Goal: Task Accomplishment & Management: Use online tool/utility

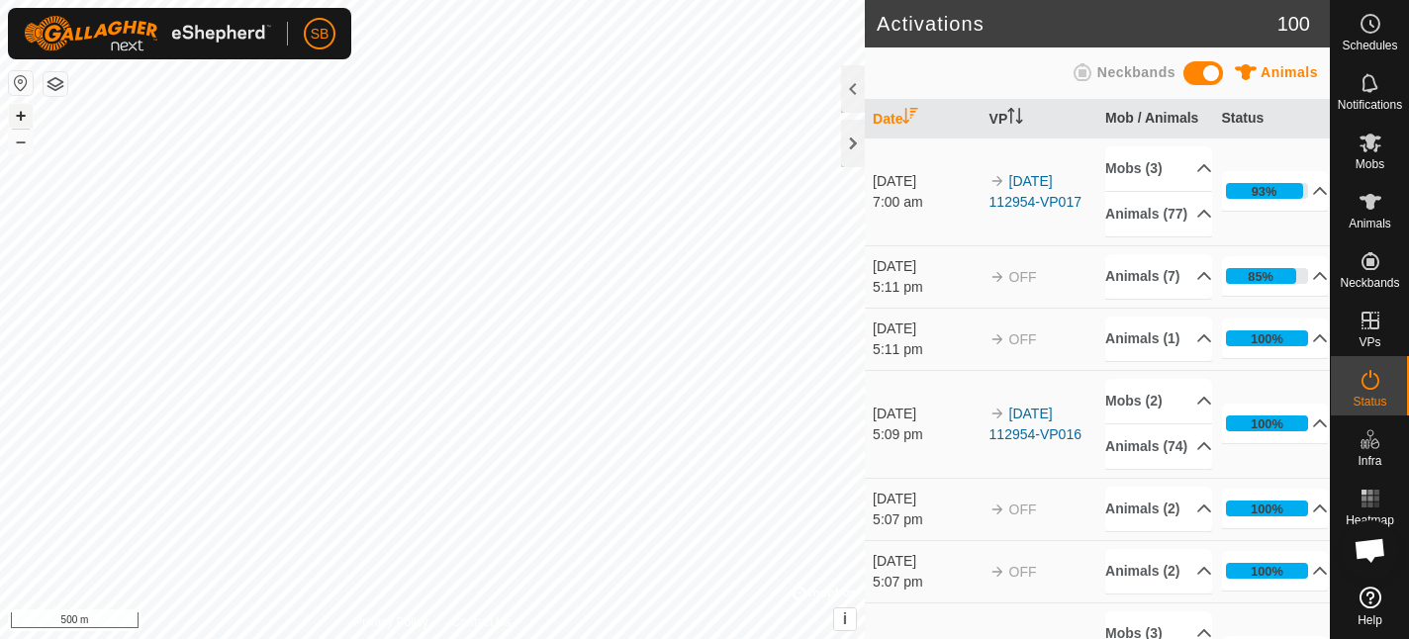
click at [20, 115] on button "+" at bounding box center [21, 116] width 24 height 24
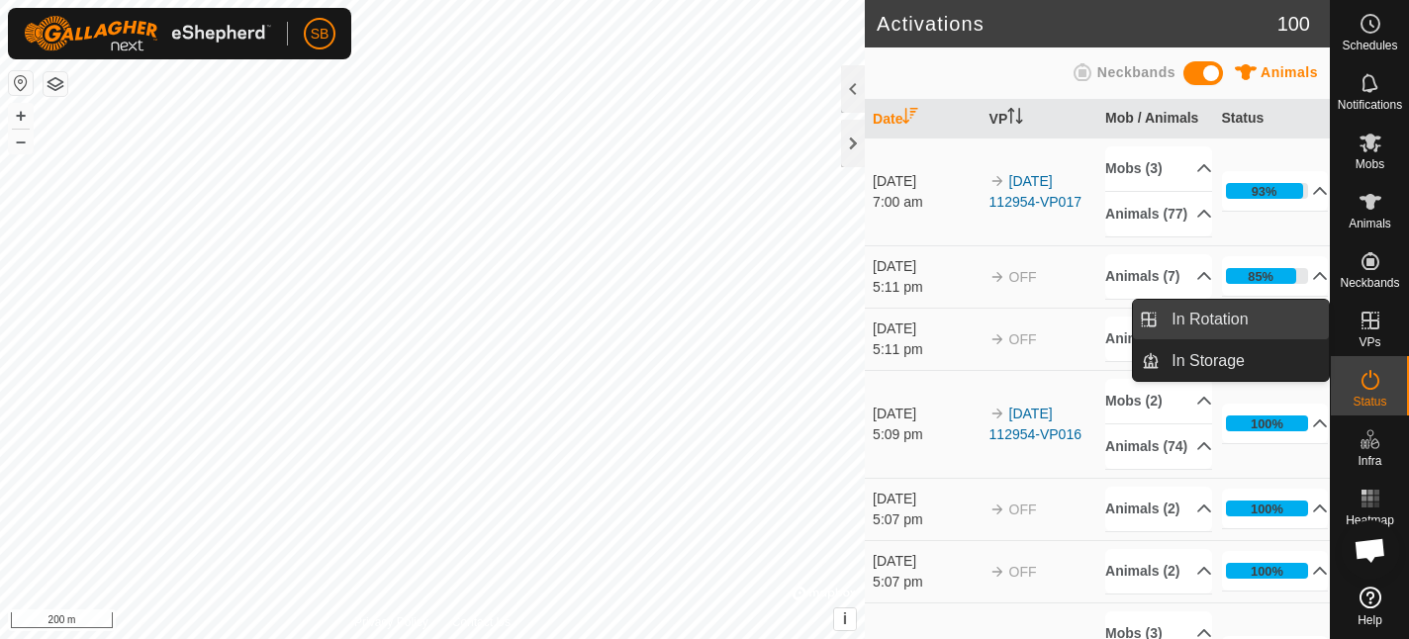
click at [1221, 323] on link "In Rotation" at bounding box center [1244, 320] width 169 height 40
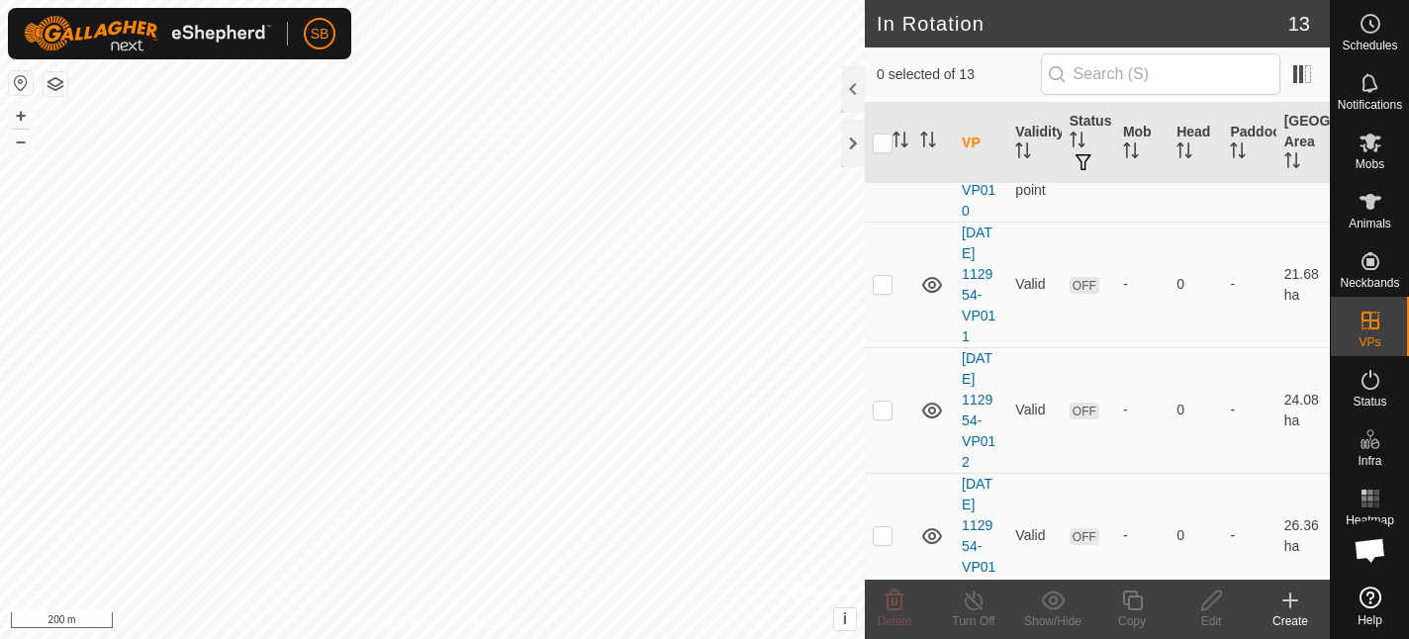
scroll to position [1193, 0]
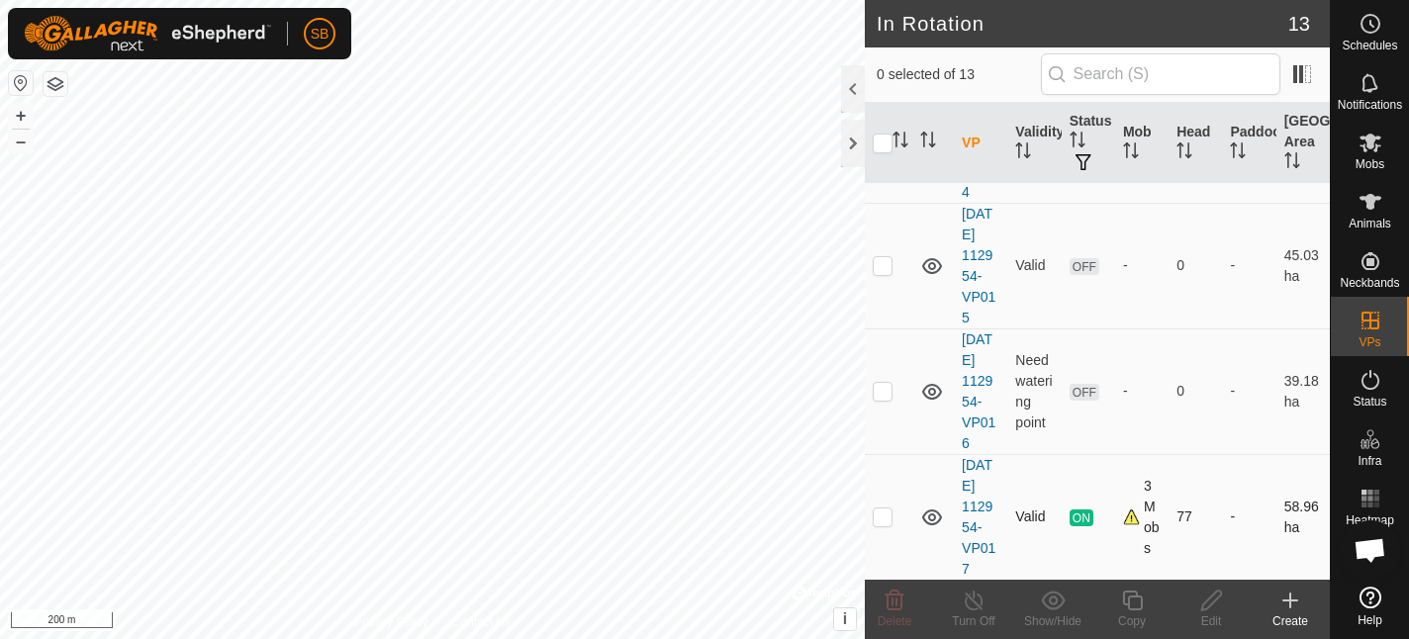
click at [884, 520] on p-checkbox at bounding box center [883, 517] width 20 height 16
checkbox input "true"
click at [1133, 604] on icon at bounding box center [1132, 601] width 25 height 24
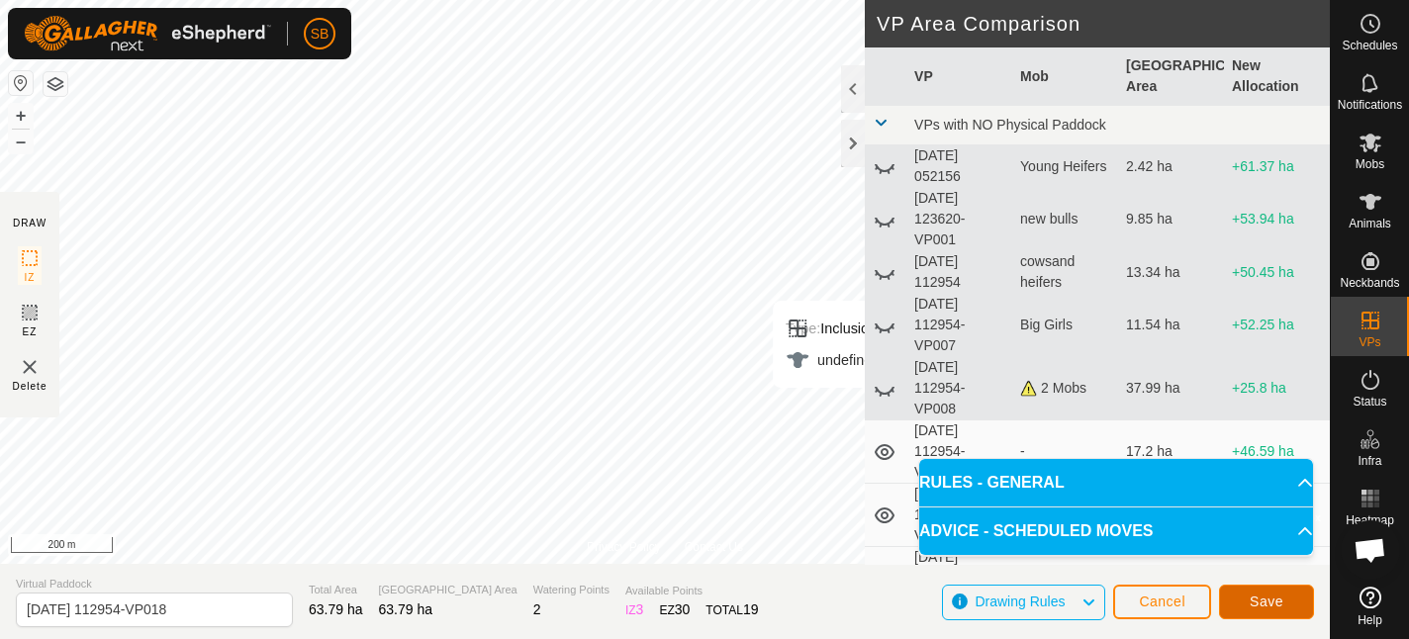
click at [1260, 596] on span "Save" at bounding box center [1267, 602] width 34 height 16
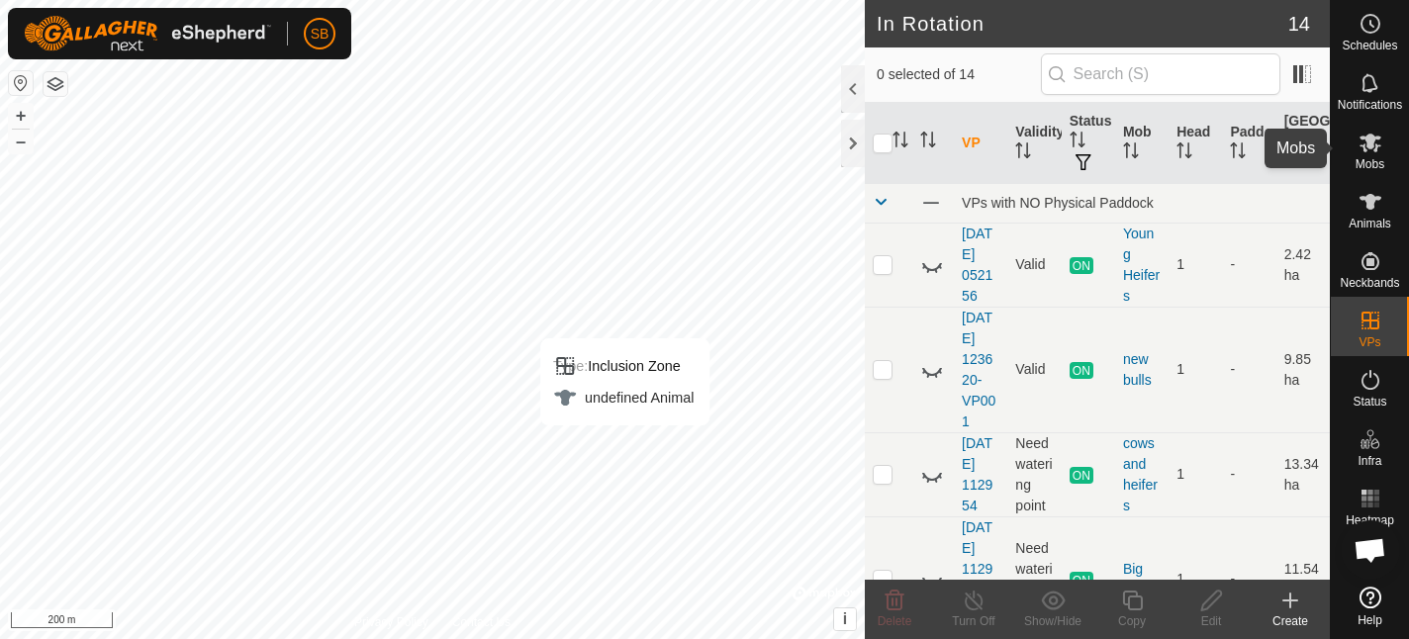
click at [1370, 155] on es-mob-svg-icon at bounding box center [1371, 143] width 36 height 32
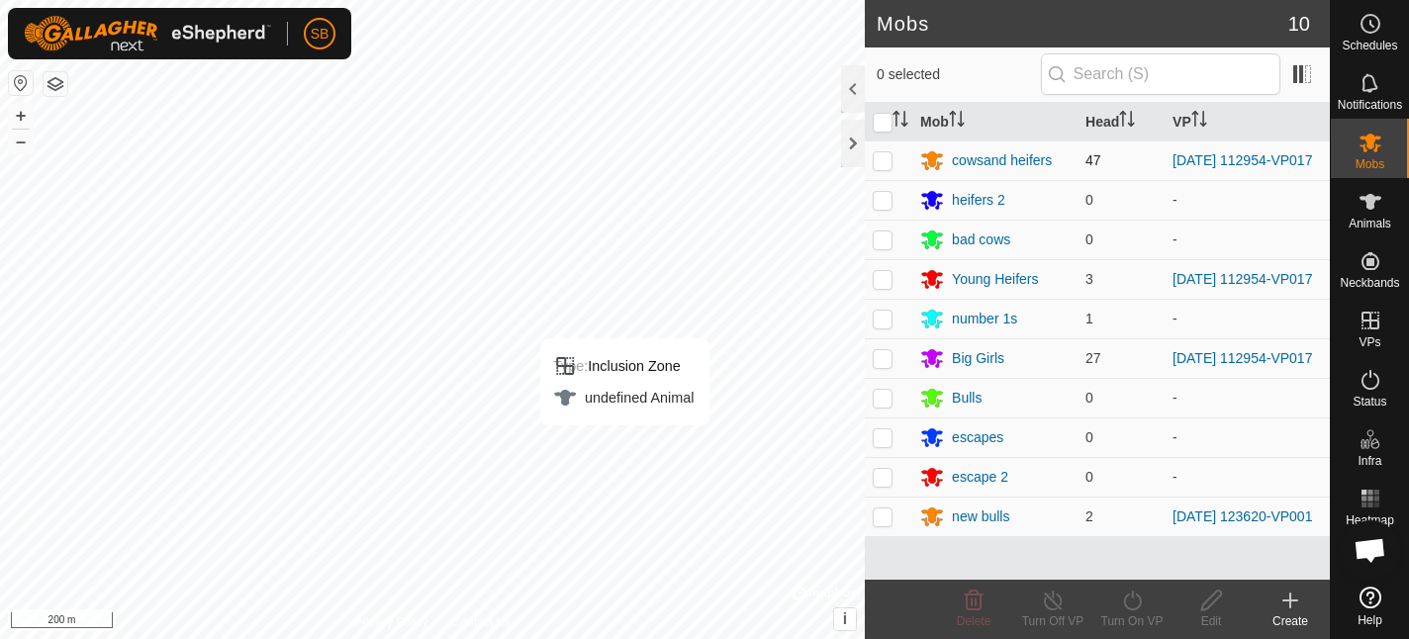
click at [886, 160] on p-checkbox at bounding box center [883, 160] width 20 height 16
checkbox input "true"
click at [881, 282] on p-checkbox at bounding box center [883, 279] width 20 height 16
checkbox input "true"
click at [884, 366] on p-checkbox at bounding box center [883, 358] width 20 height 16
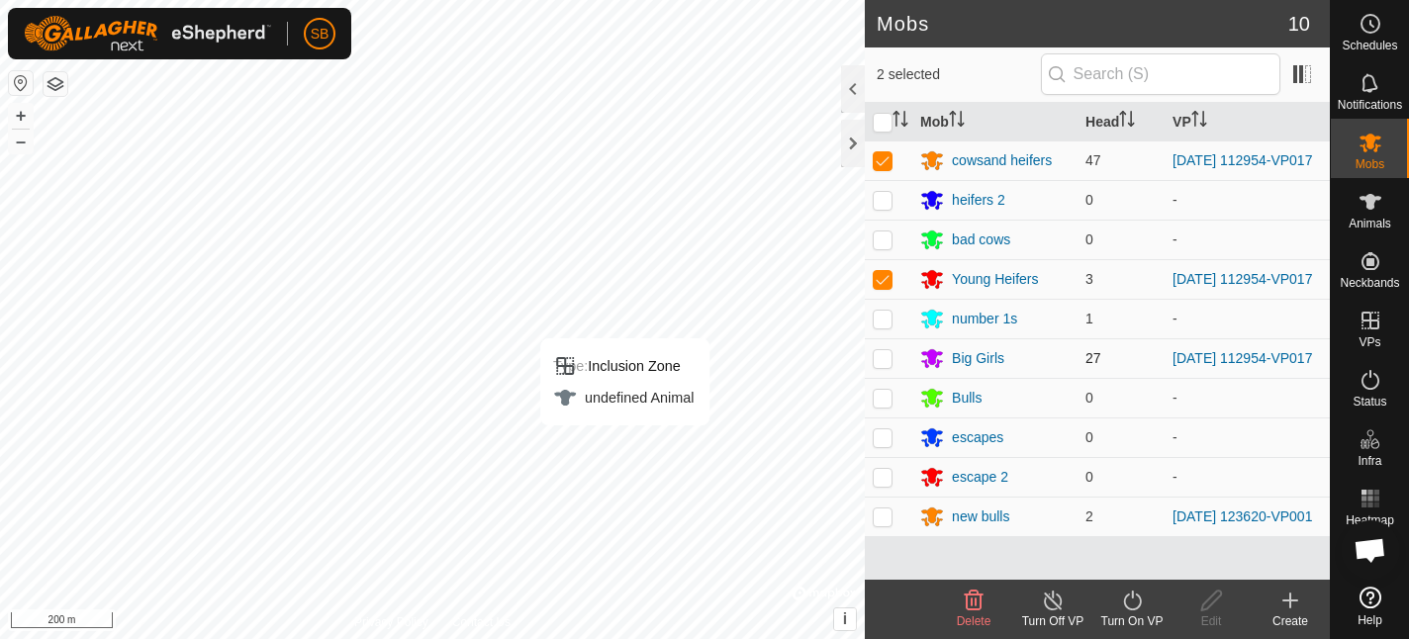
checkbox input "true"
click at [1131, 601] on icon at bounding box center [1132, 601] width 25 height 24
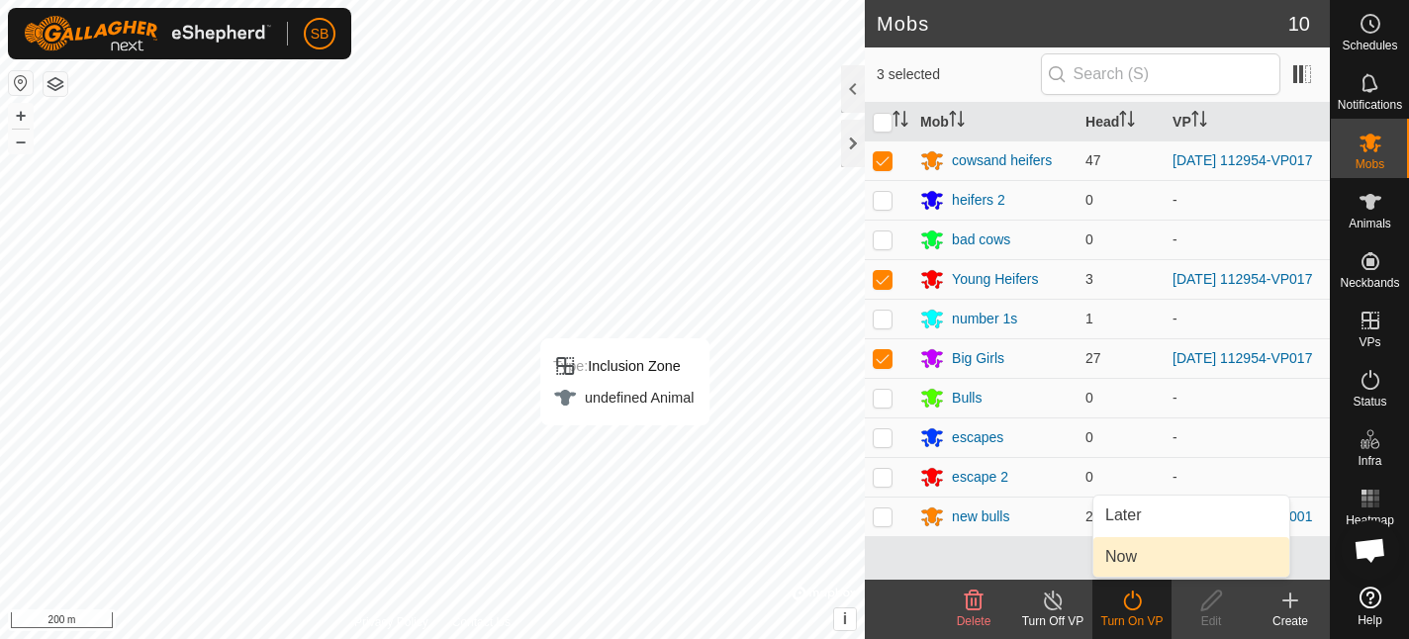
click at [1130, 559] on link "Now" at bounding box center [1191, 557] width 196 height 40
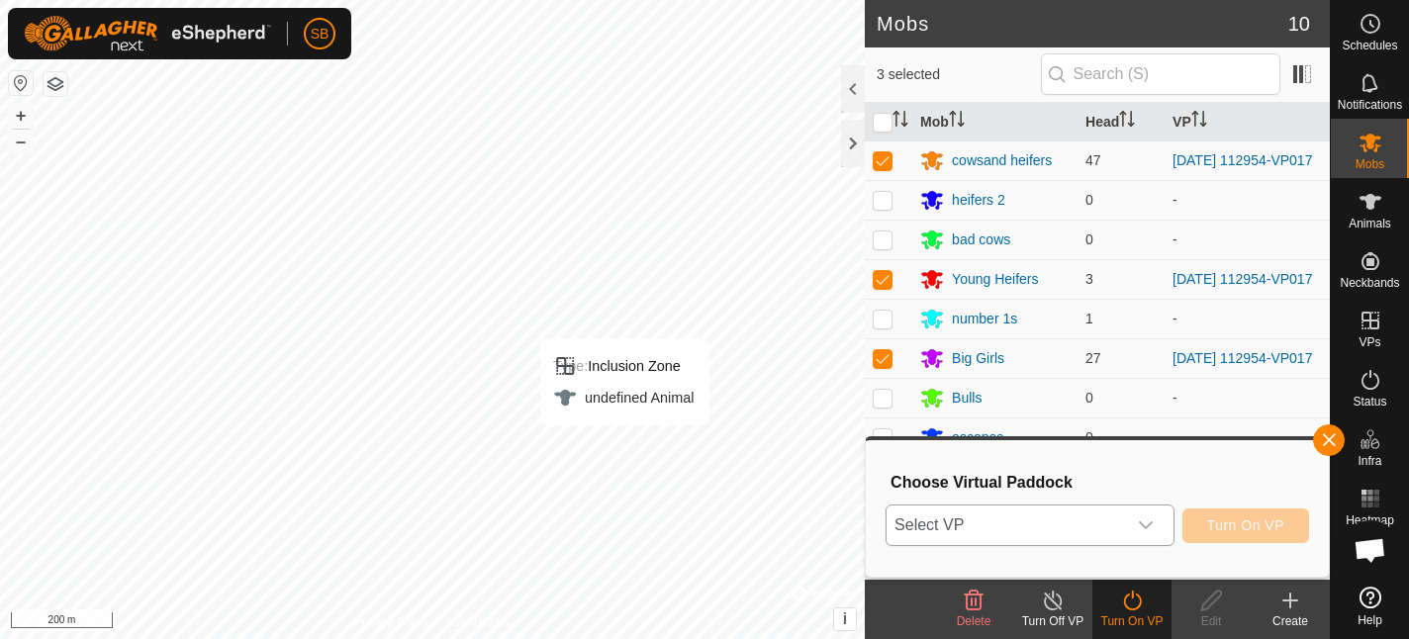
click at [1150, 522] on icon "dropdown trigger" at bounding box center [1146, 525] width 14 height 8
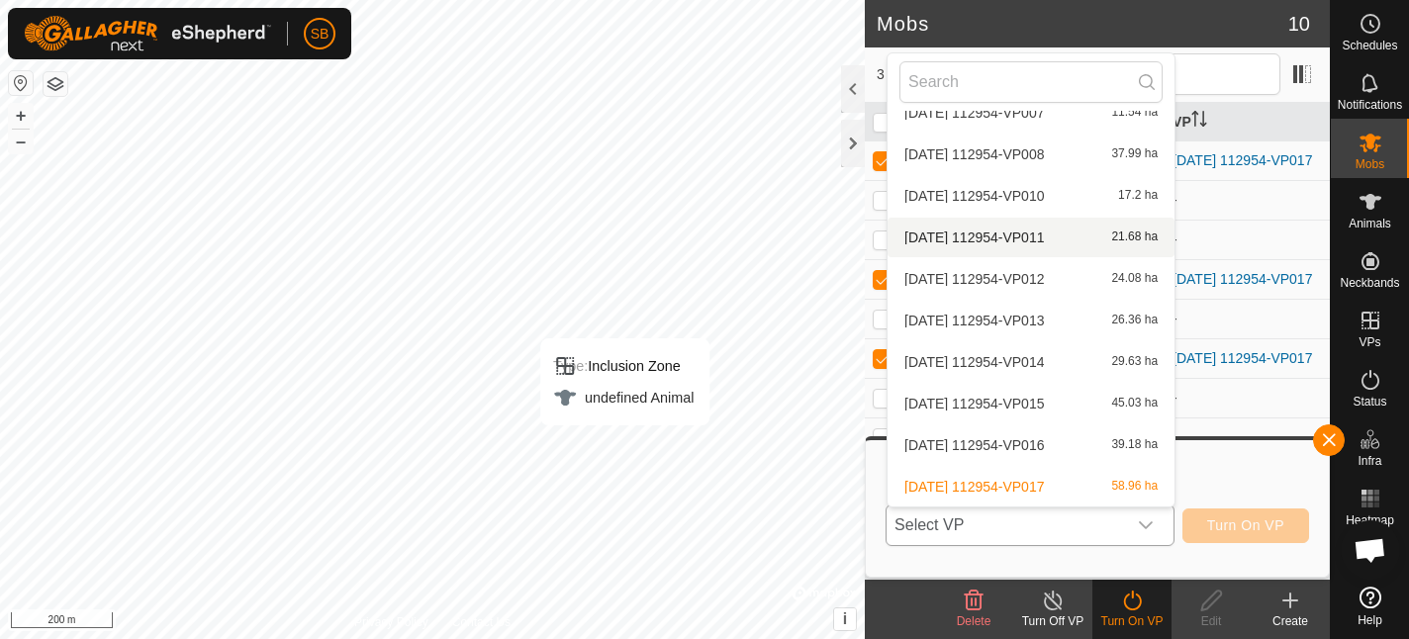
scroll to position [230, 0]
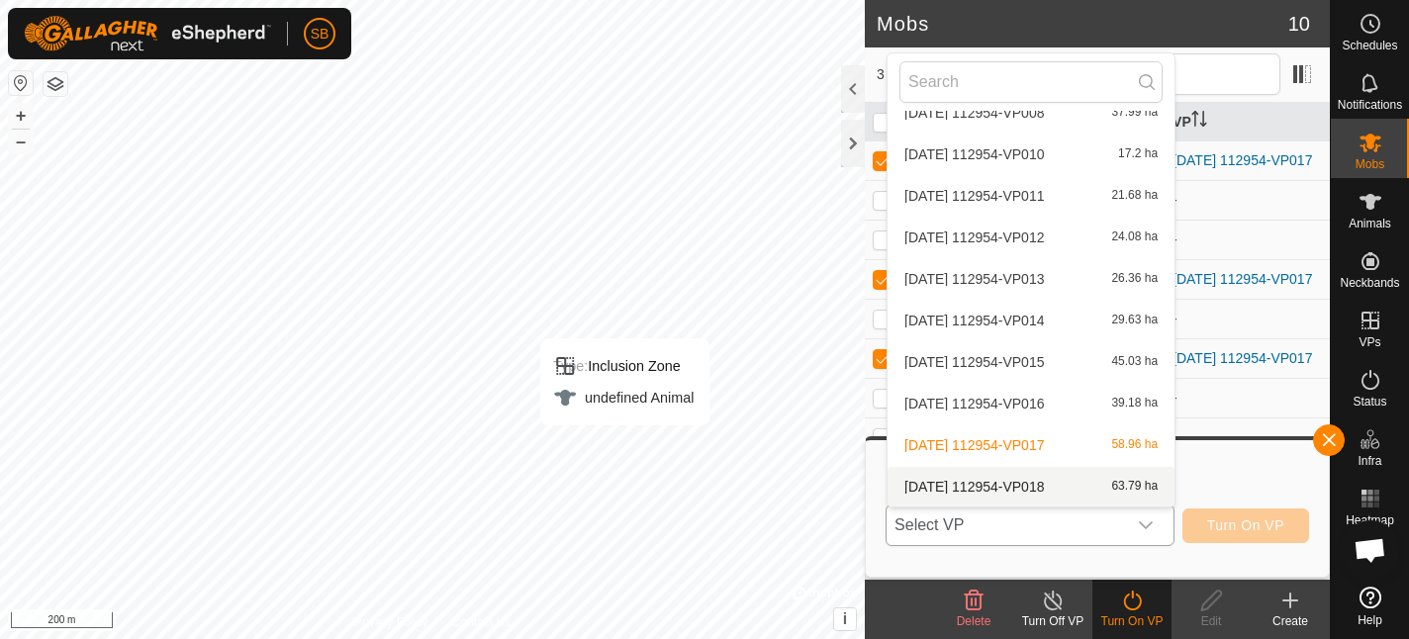
click at [983, 482] on li "[DATE] 112954-VP018 63.79 ha" at bounding box center [1031, 487] width 287 height 40
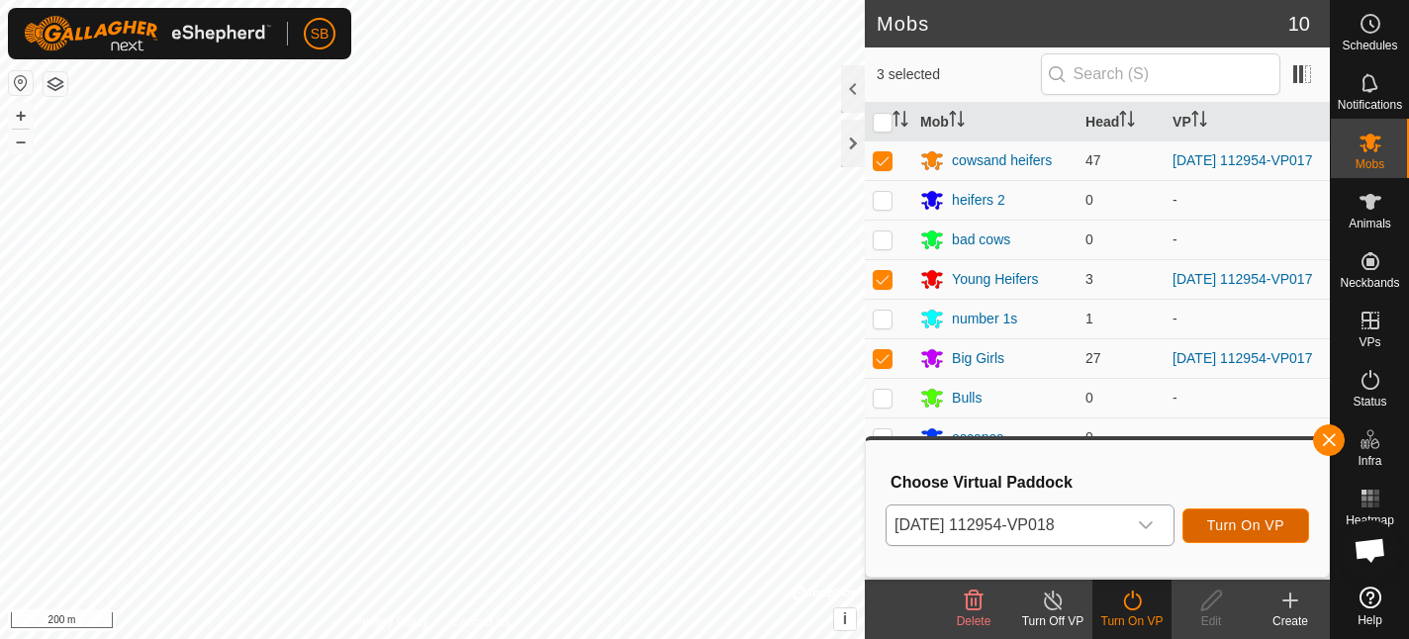
click at [1228, 521] on span "Turn On VP" at bounding box center [1245, 526] width 77 height 16
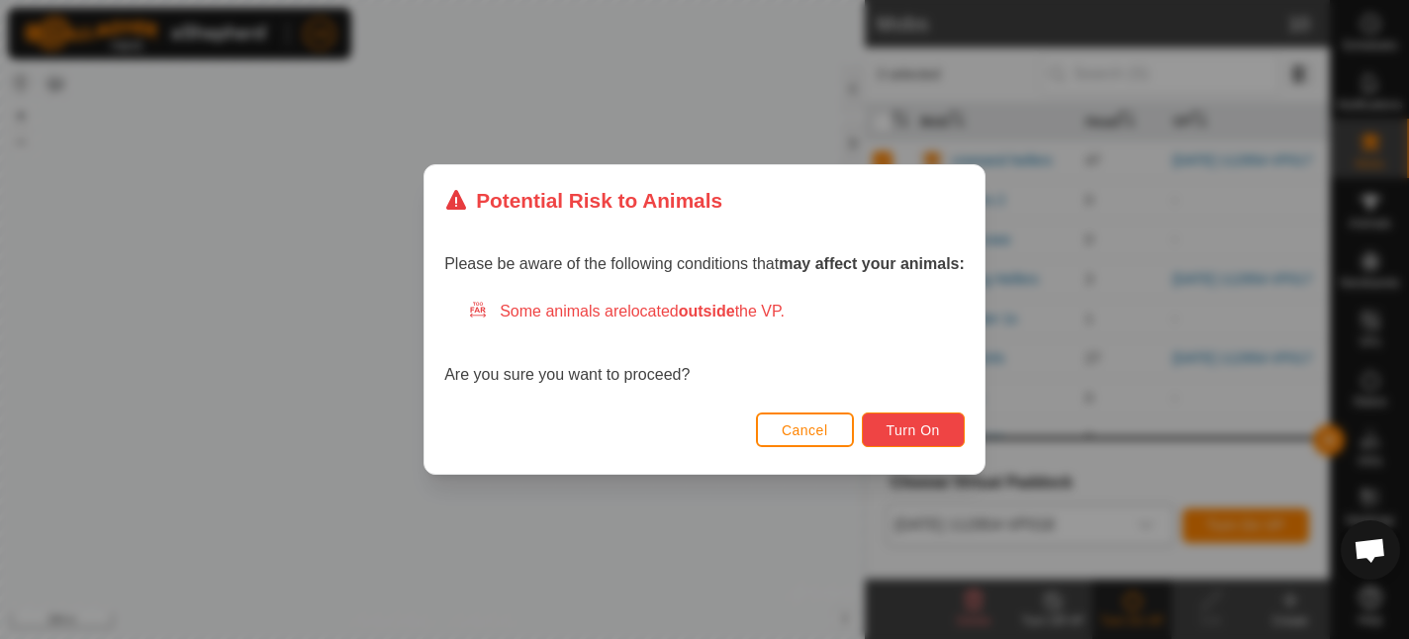
click at [914, 428] on span "Turn On" at bounding box center [913, 431] width 53 height 16
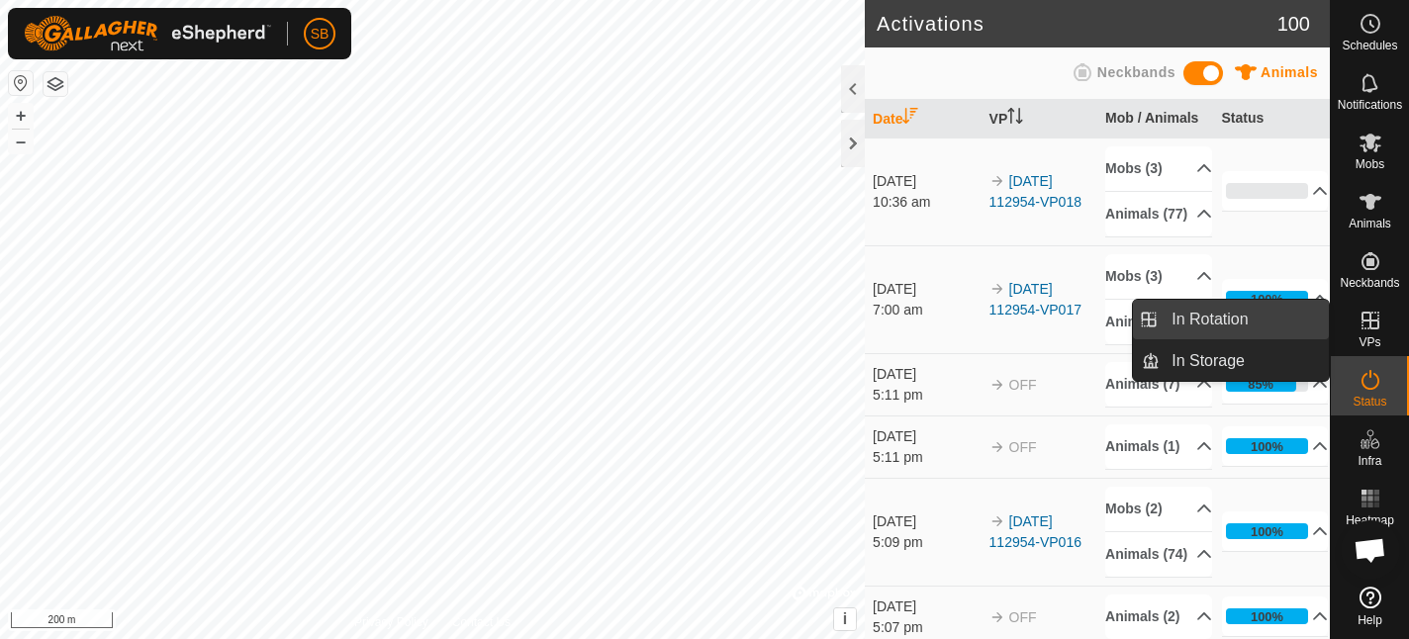
click at [1152, 320] on li "In Rotation" at bounding box center [1231, 320] width 196 height 40
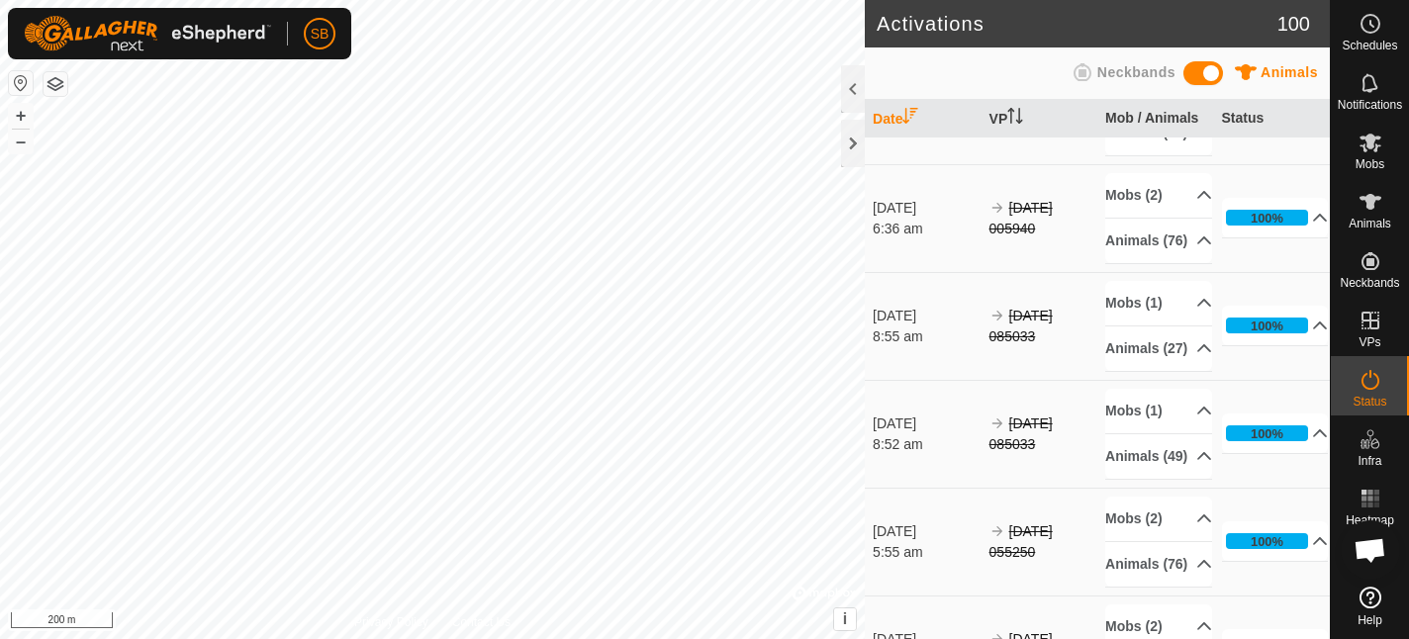
scroll to position [3994, 0]
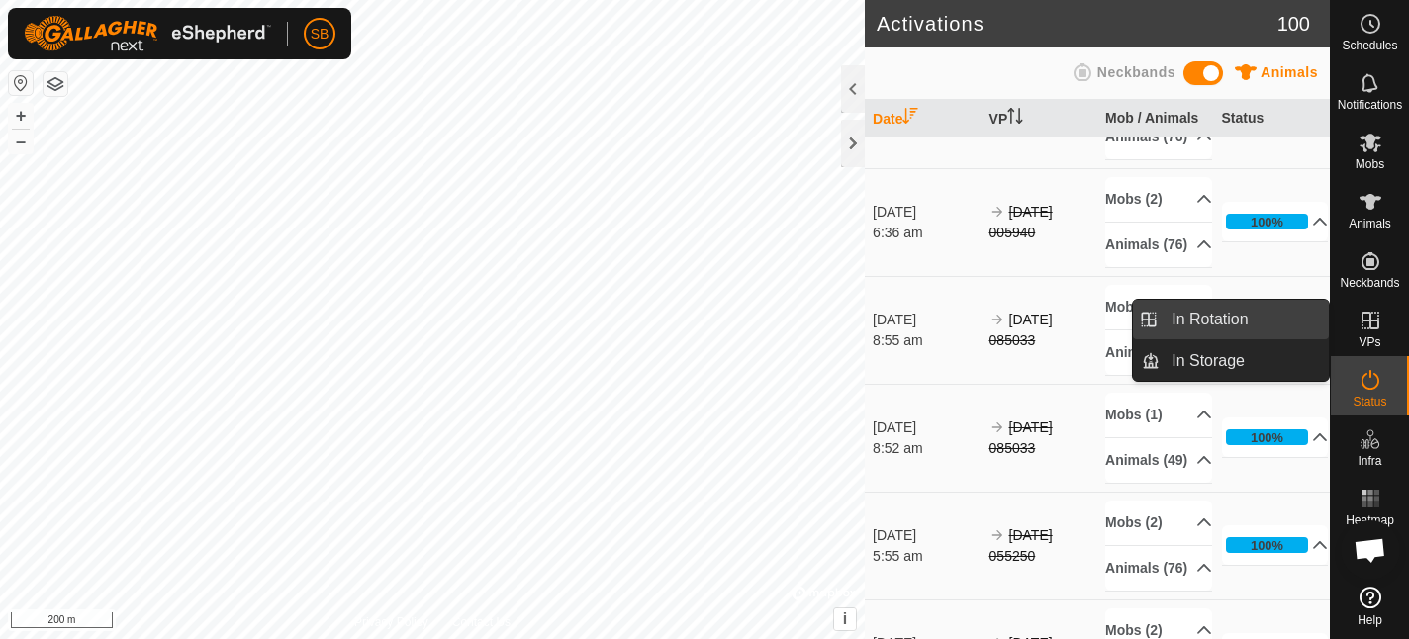
click at [1157, 324] on li "In Rotation" at bounding box center [1231, 320] width 196 height 40
click at [1186, 324] on link "In Rotation" at bounding box center [1244, 320] width 169 height 40
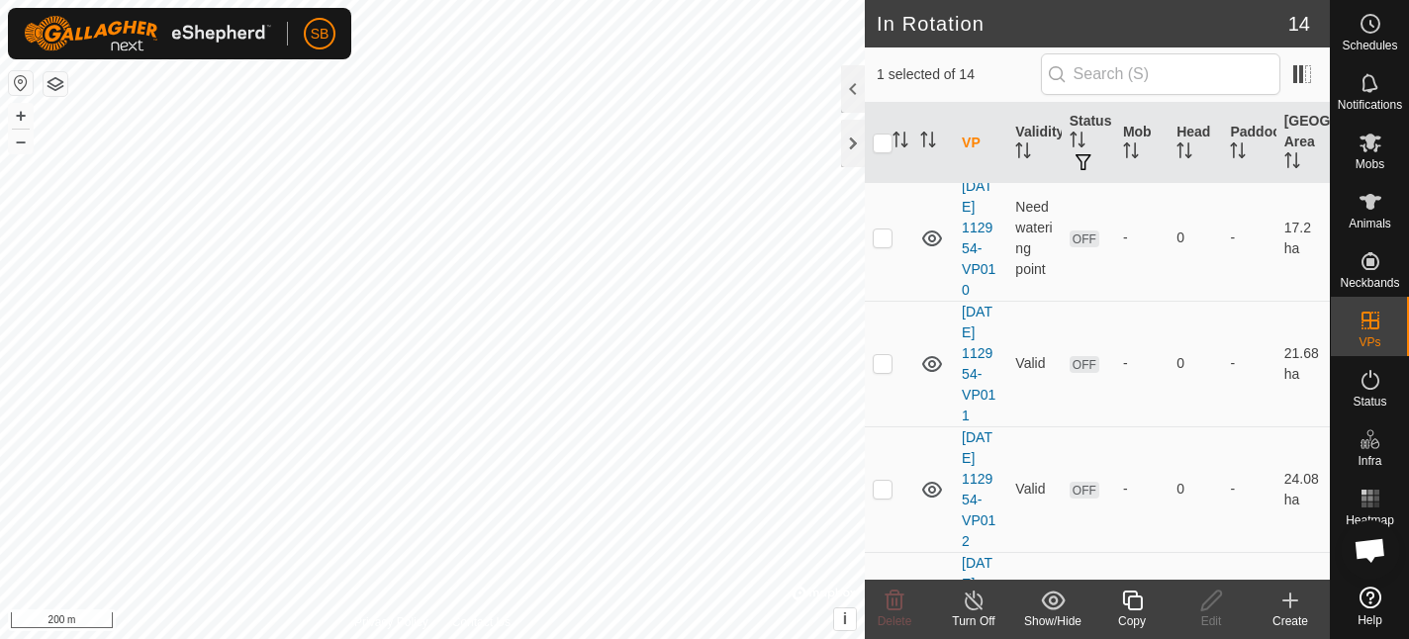
scroll to position [1319, 0]
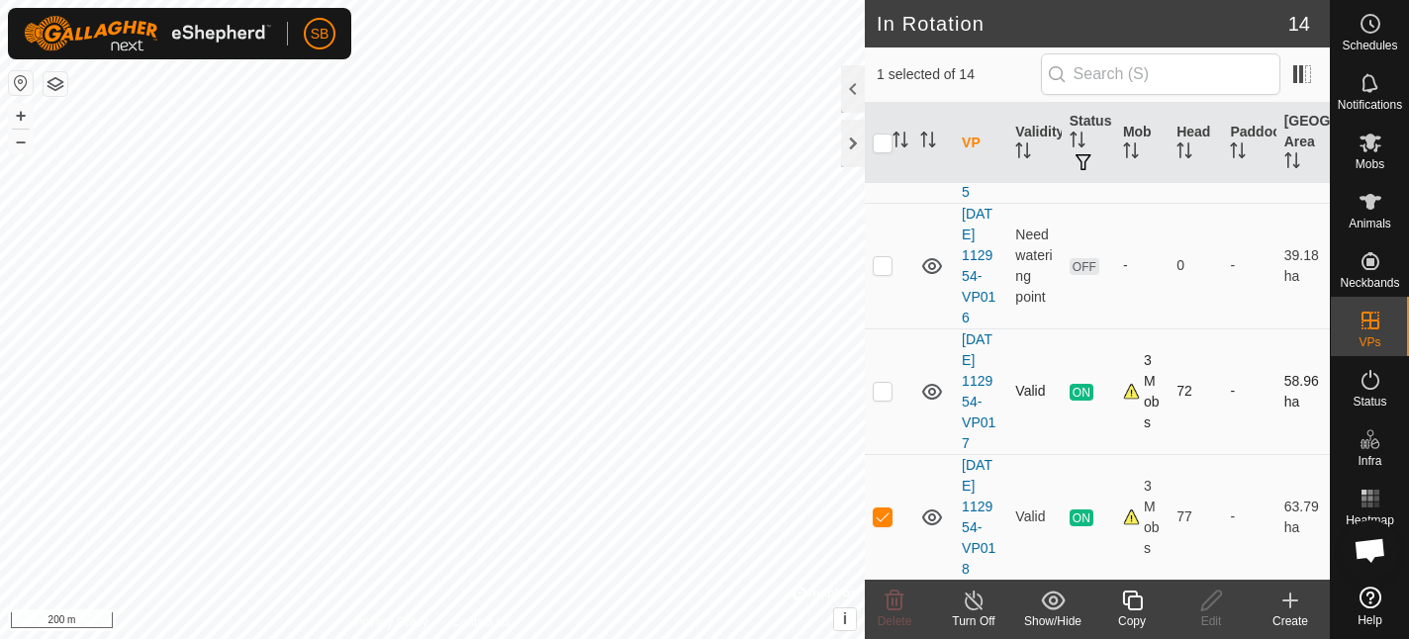
click at [883, 391] on p-checkbox at bounding box center [883, 391] width 20 height 16
checkbox input "true"
click at [885, 517] on p-checkbox at bounding box center [883, 517] width 20 height 16
checkbox input "false"
click at [1138, 602] on icon at bounding box center [1132, 601] width 25 height 24
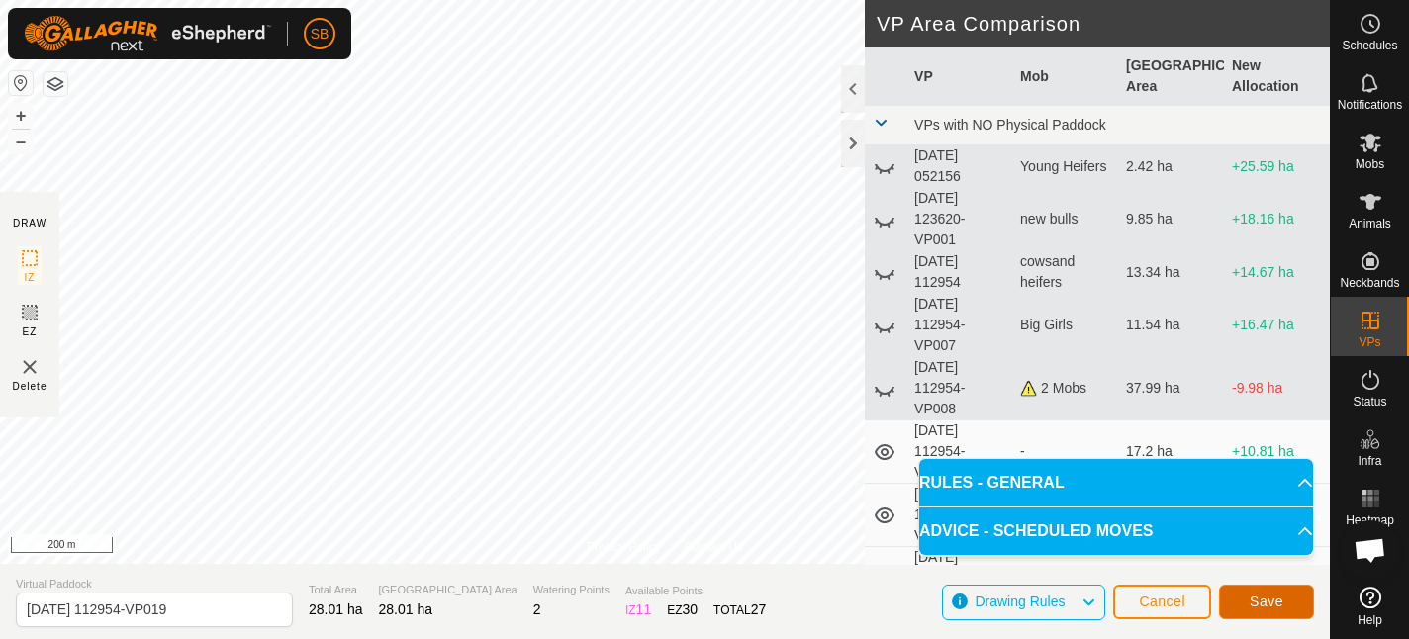
click at [1268, 602] on span "Save" at bounding box center [1267, 602] width 34 height 16
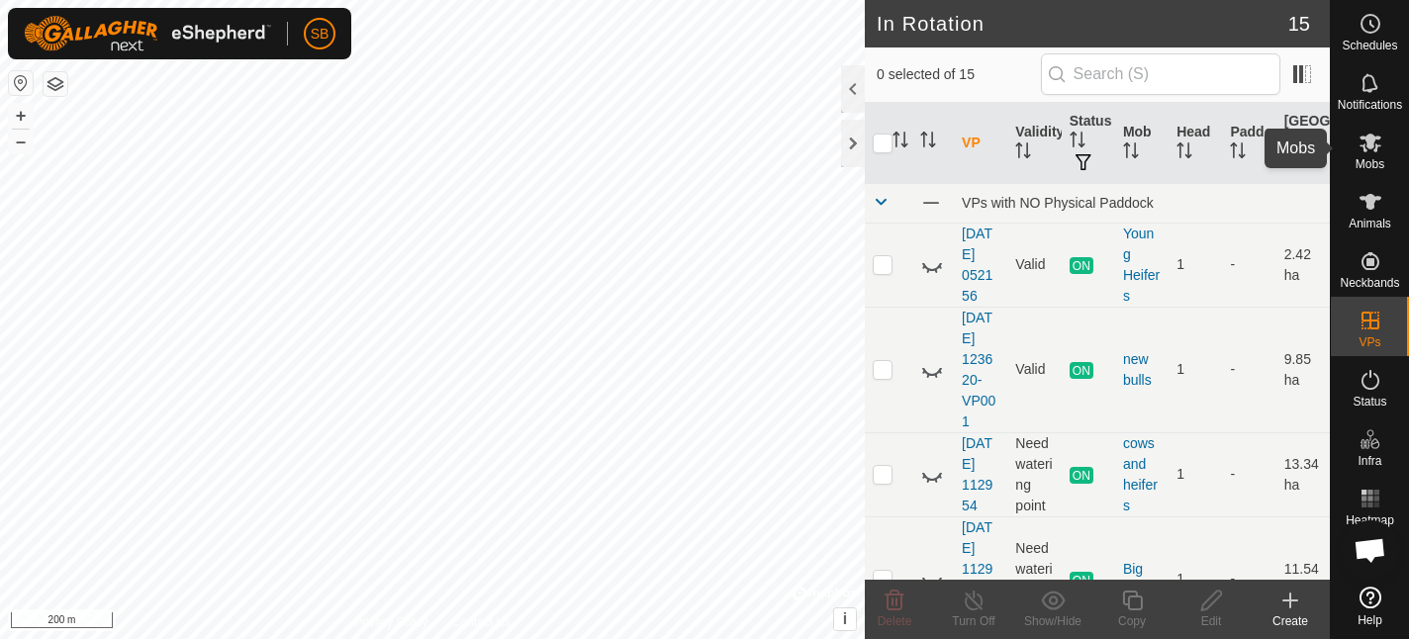
click at [1374, 152] on icon at bounding box center [1371, 143] width 24 height 24
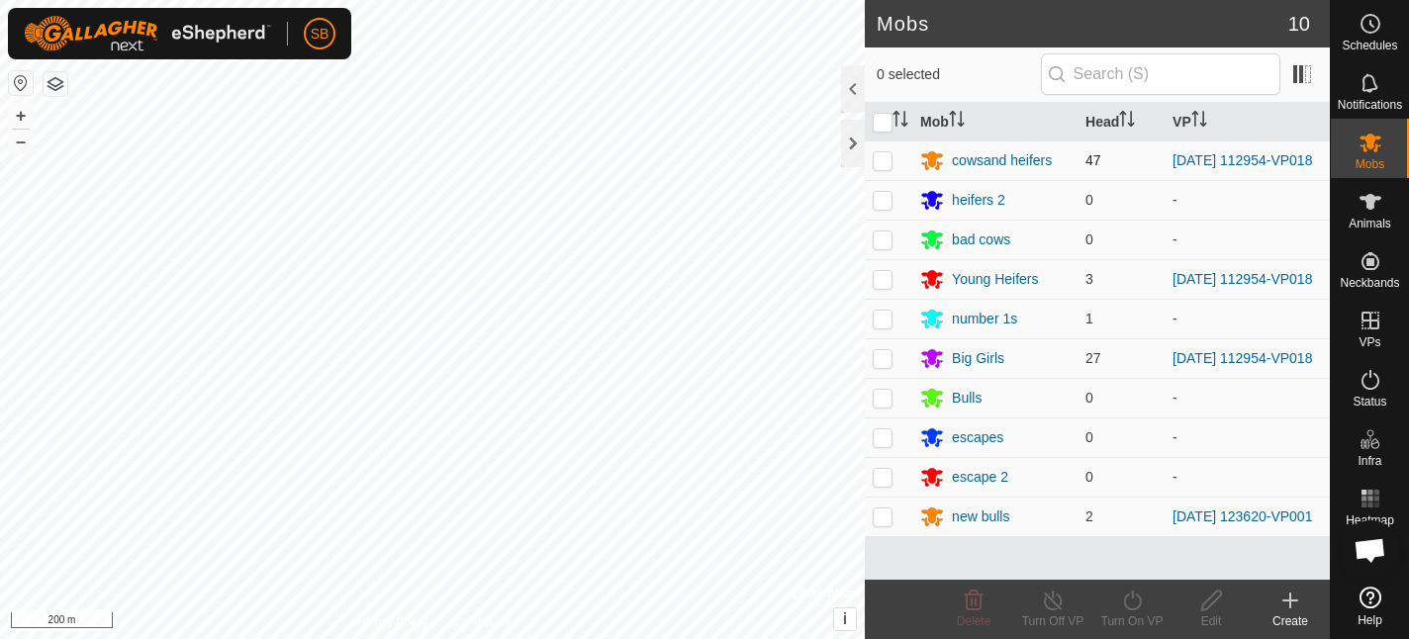
click at [888, 161] on p-checkbox at bounding box center [883, 160] width 20 height 16
checkbox input "true"
click at [887, 284] on p-checkbox at bounding box center [883, 279] width 20 height 16
checkbox input "true"
click at [887, 366] on p-checkbox at bounding box center [883, 358] width 20 height 16
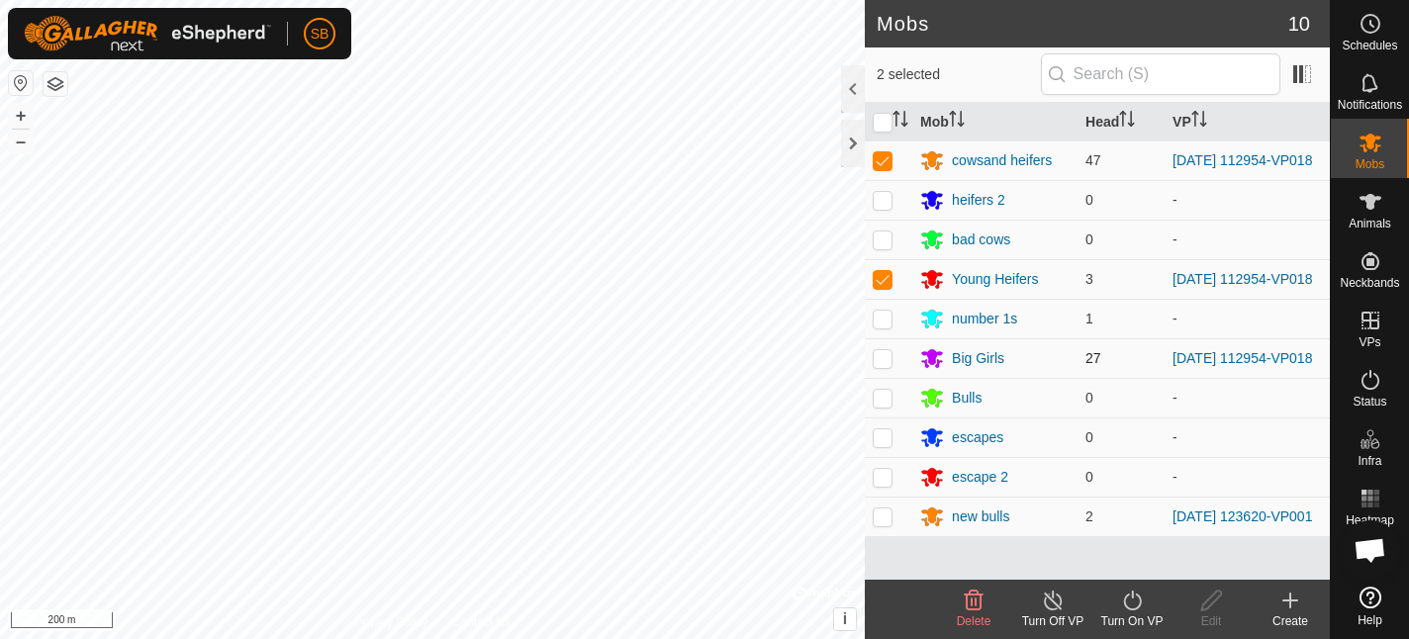
checkbox input "true"
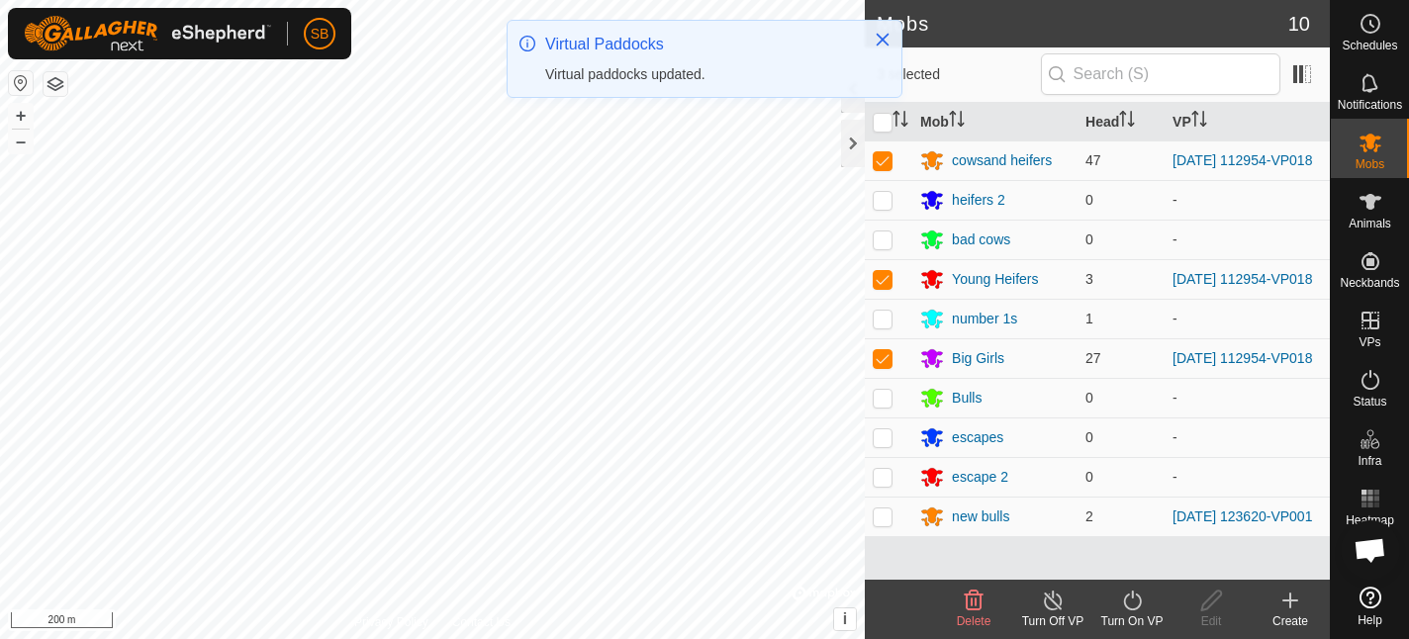
click at [1134, 613] on div "Turn On VP" at bounding box center [1131, 621] width 79 height 18
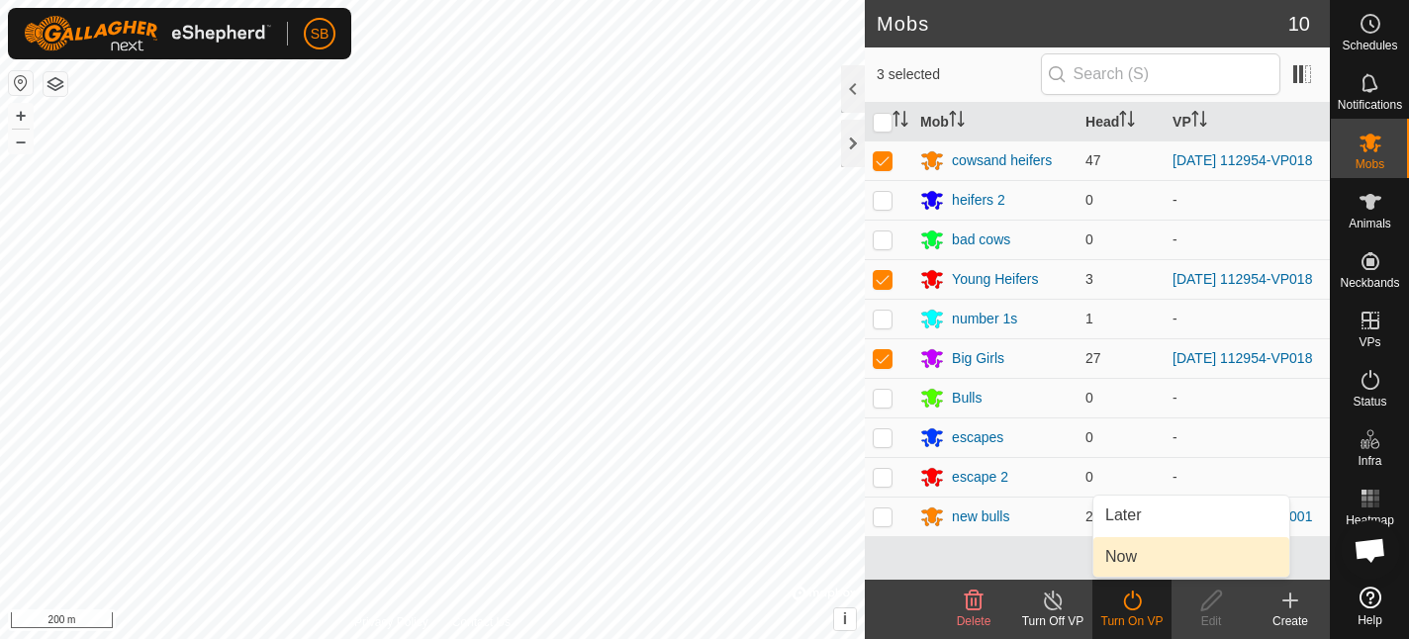
click at [1135, 559] on link "Now" at bounding box center [1191, 557] width 196 height 40
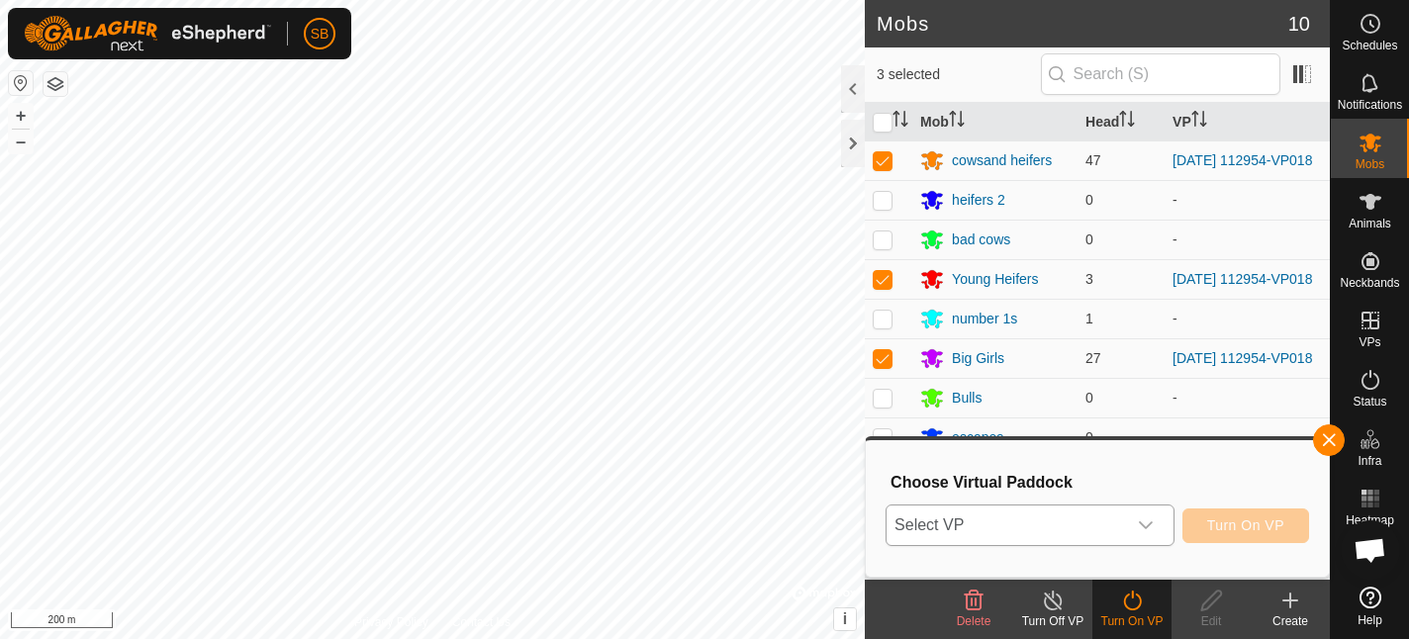
click at [1143, 524] on icon "dropdown trigger" at bounding box center [1146, 526] width 16 height 16
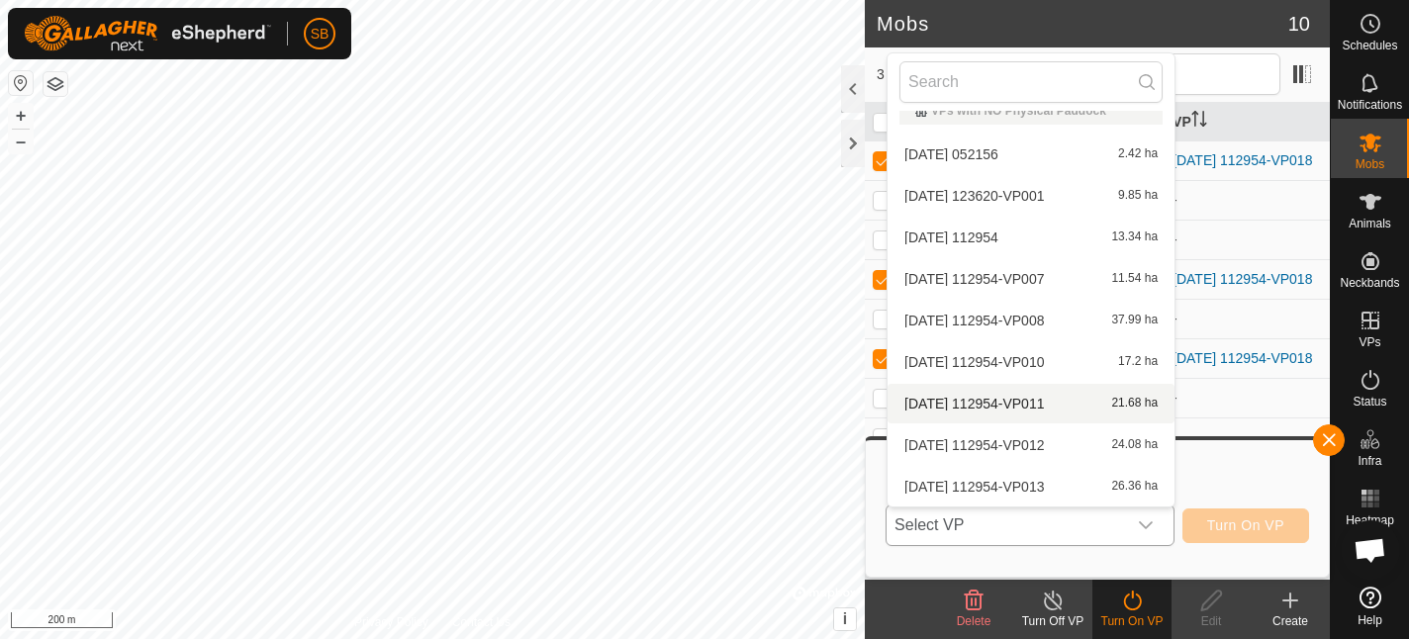
scroll to position [271, 0]
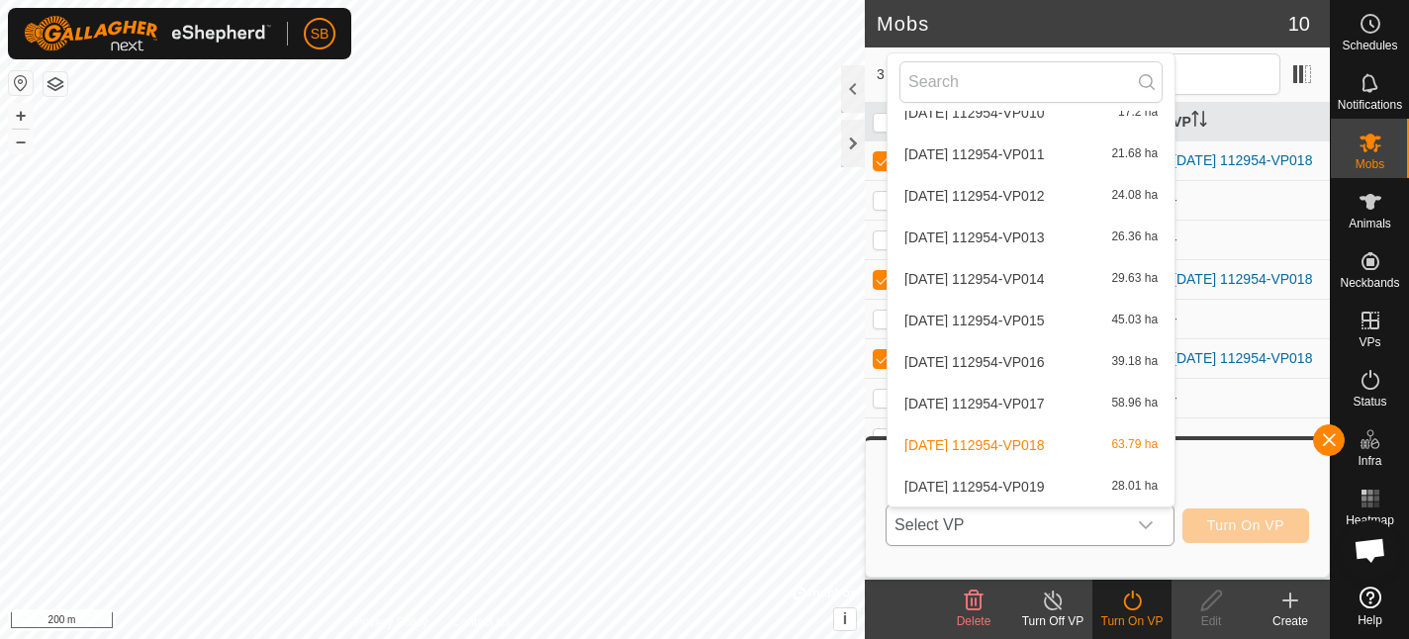
click at [973, 487] on li "[DATE] 112954-VP019 28.01 ha" at bounding box center [1031, 487] width 287 height 40
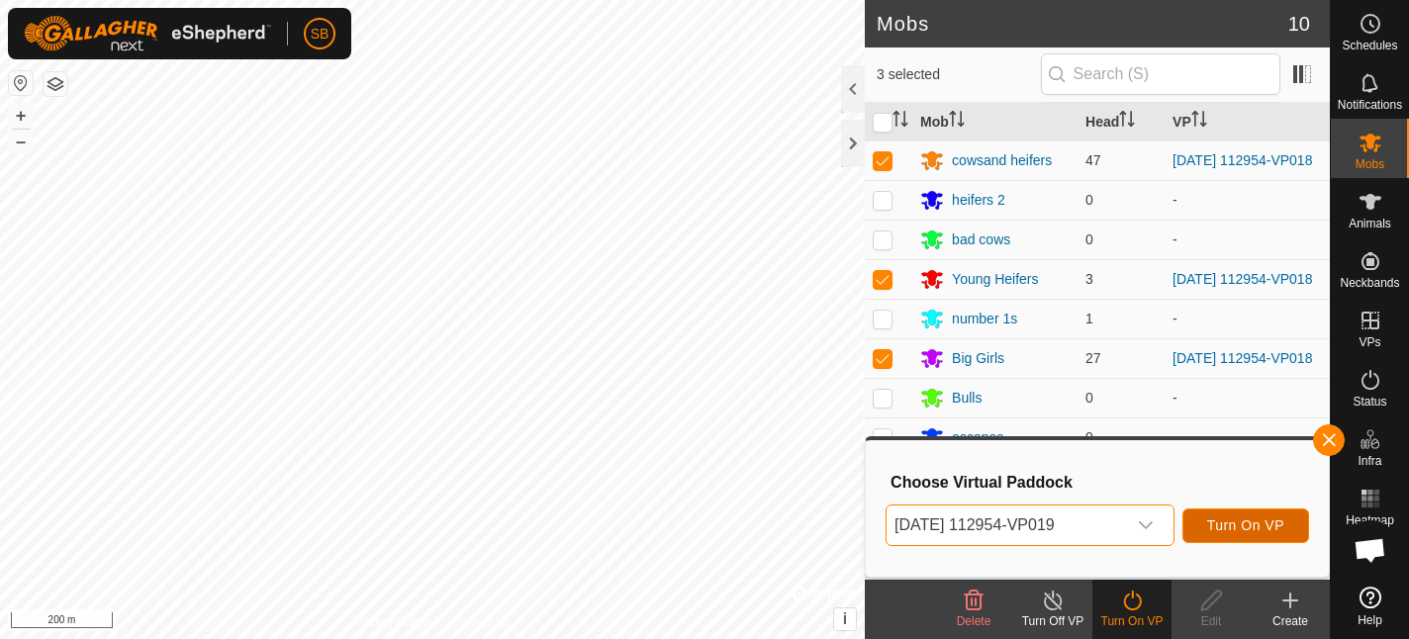
click at [1228, 523] on span "Turn On VP" at bounding box center [1245, 526] width 77 height 16
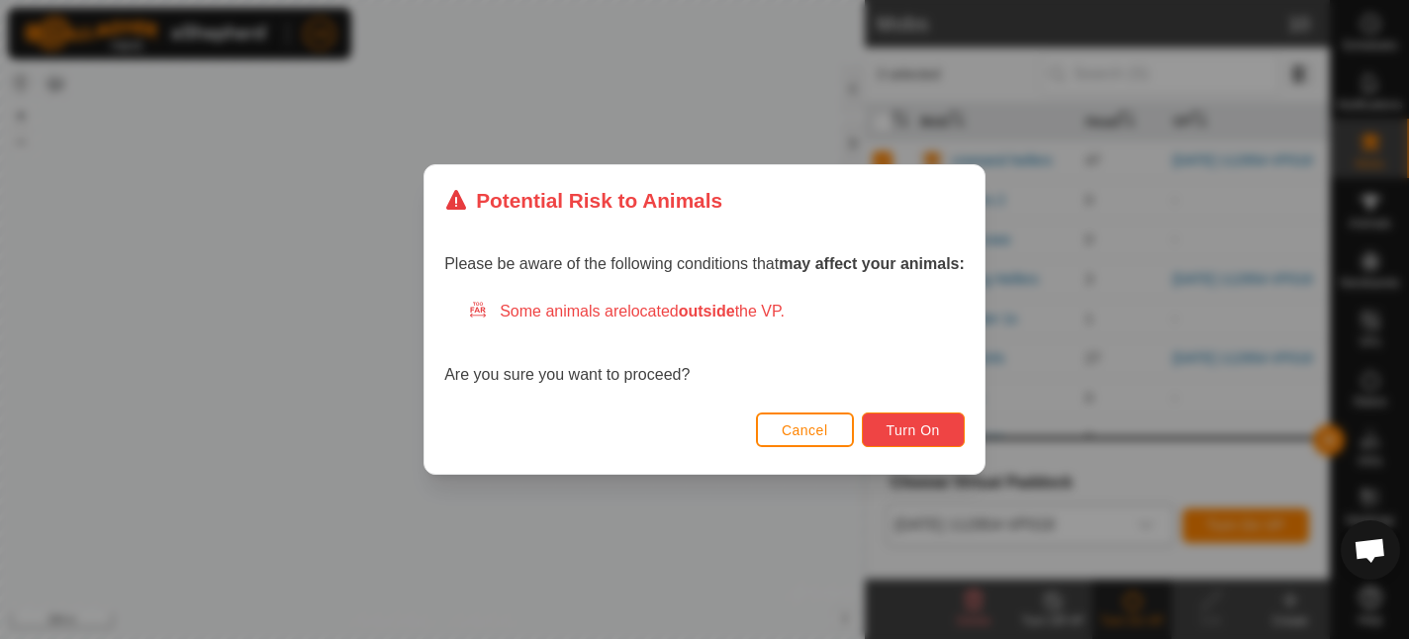
click at [934, 433] on span "Turn On" at bounding box center [913, 431] width 53 height 16
